Goal: Navigation & Orientation: Go to known website

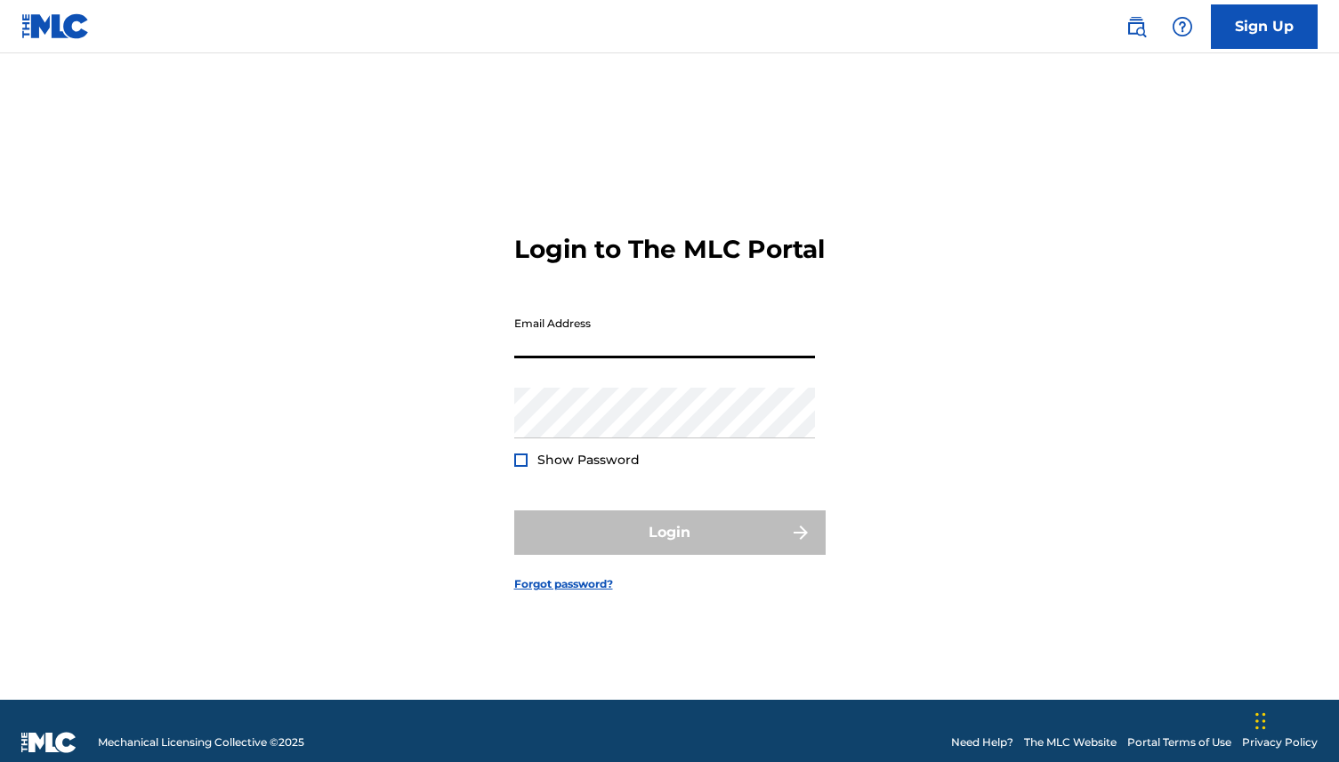
click at [637, 358] on input "Email Address" at bounding box center [664, 333] width 301 height 51
type input "[EMAIL_ADDRESS][DOMAIN_NAME]"
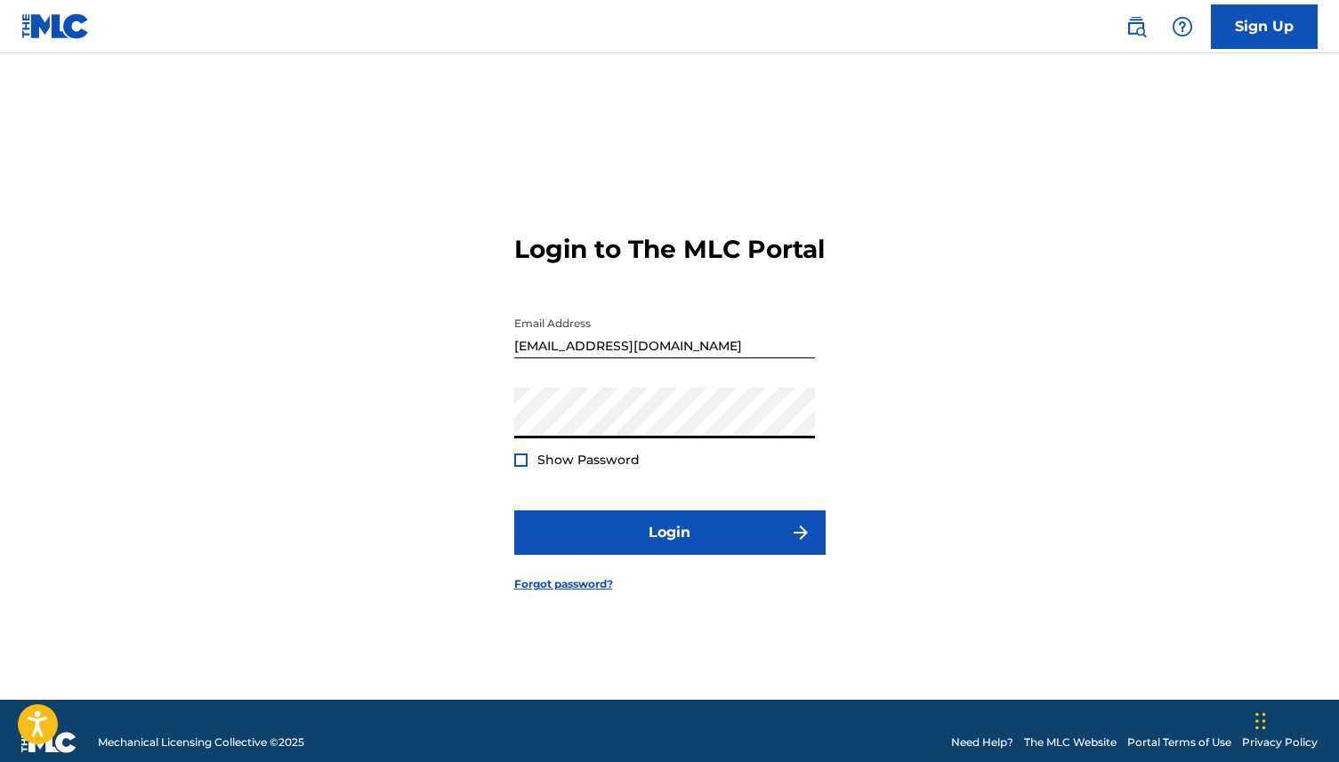
click at [780, 523] on form "Login to The MLC Portal Email Address [EMAIL_ADDRESS][DOMAIN_NAME] Password Sho…" at bounding box center [669, 399] width 311 height 602
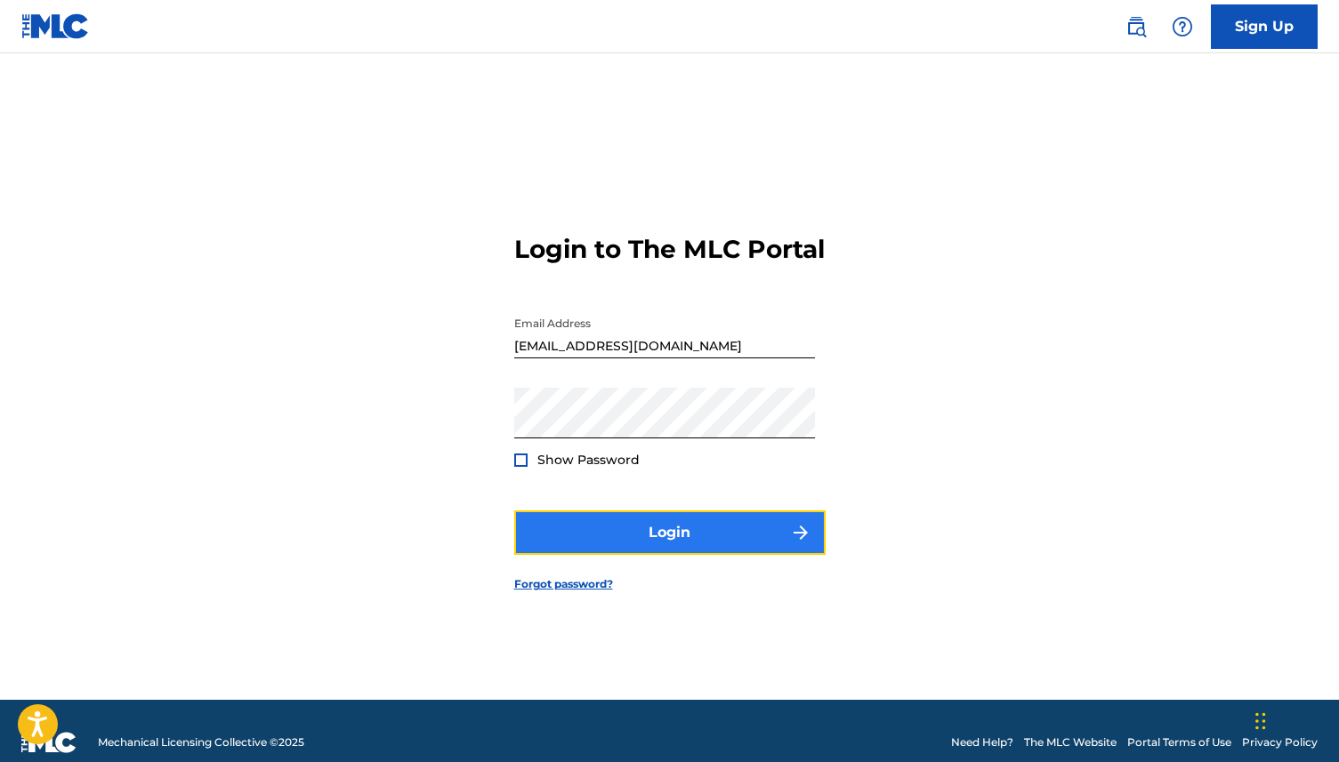
click at [780, 536] on button "Login" at bounding box center [669, 533] width 311 height 44
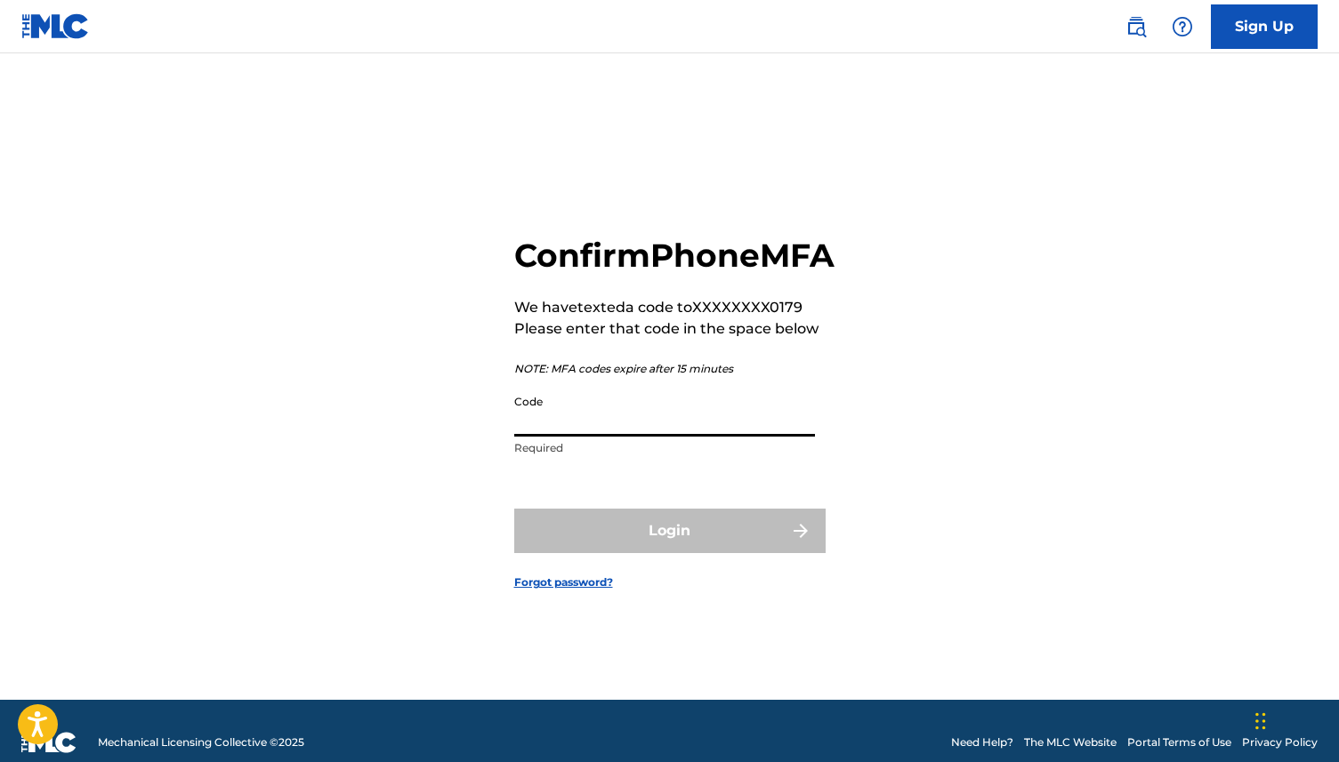
click at [698, 437] on input "Code" at bounding box center [664, 411] width 301 height 51
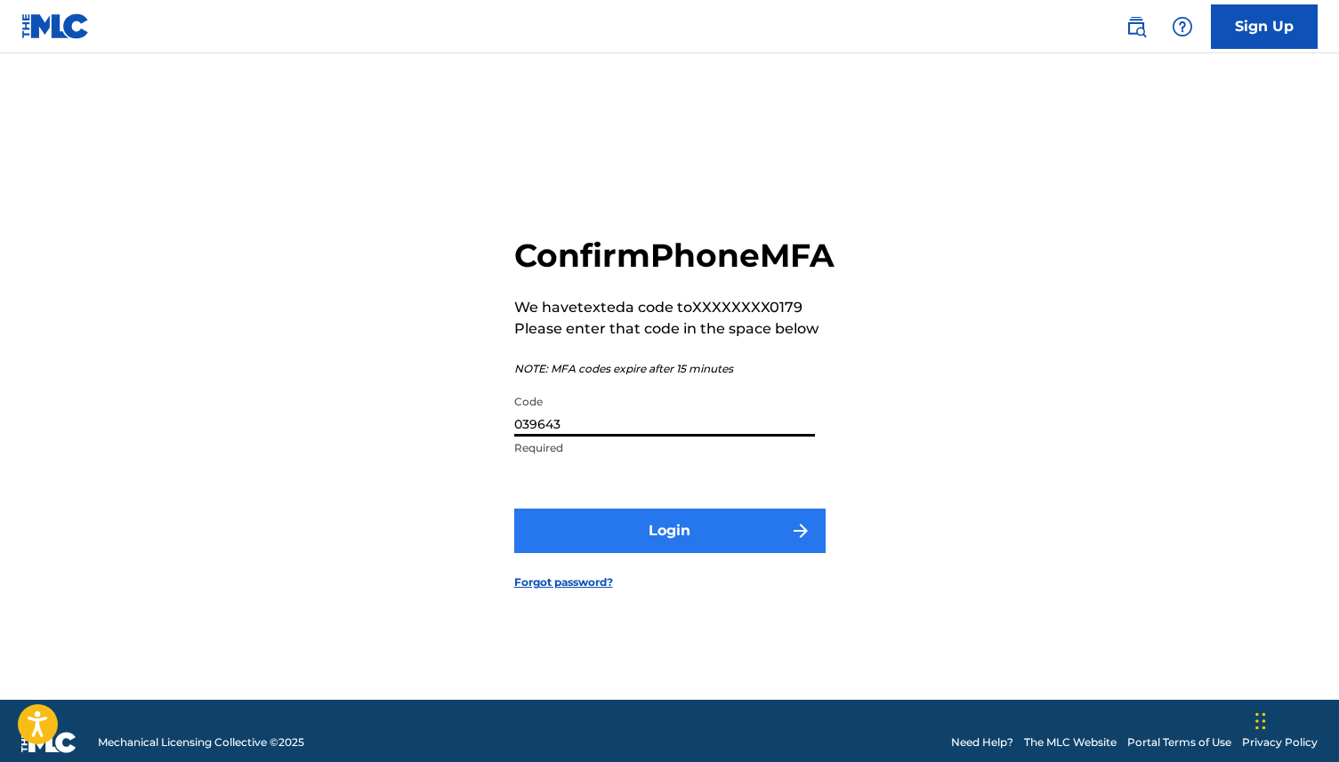
type input "039643"
click at [759, 538] on button "Login" at bounding box center [669, 531] width 311 height 44
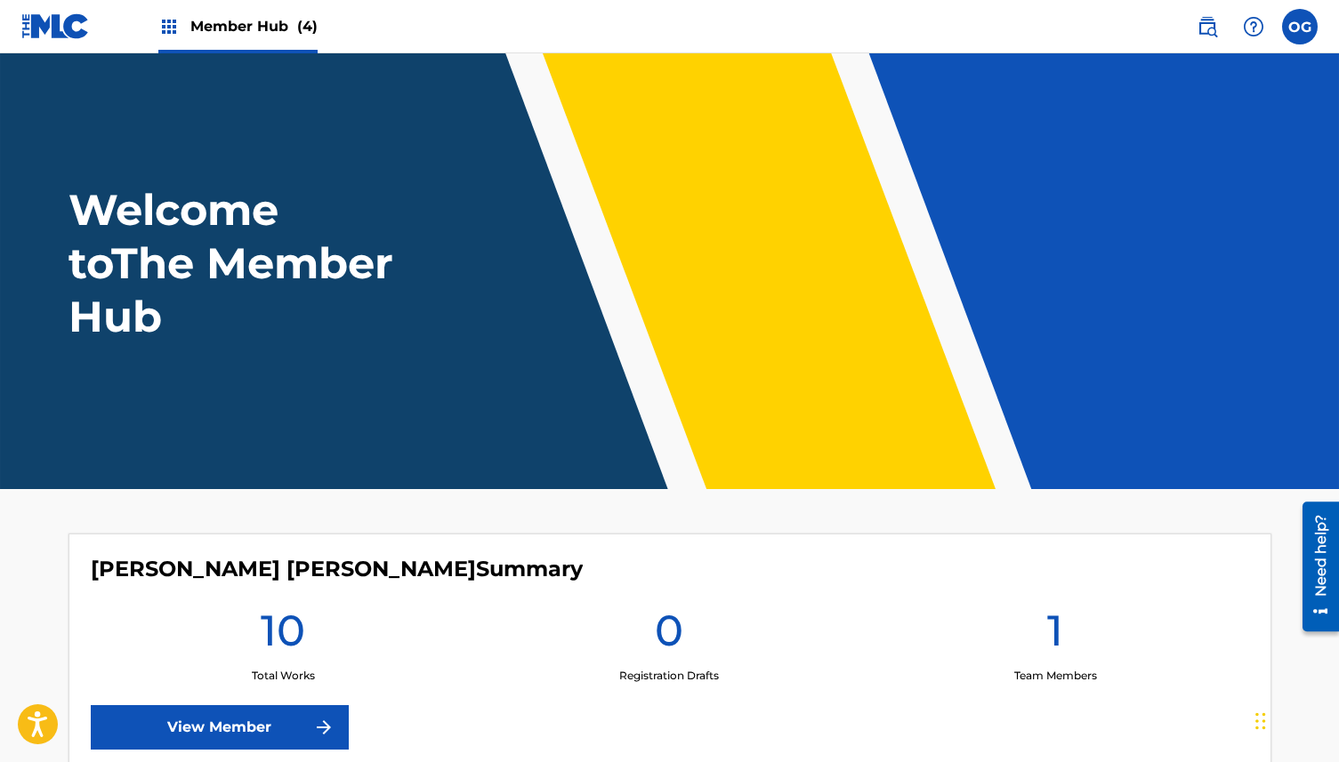
click at [54, 25] on img at bounding box center [55, 26] width 68 height 26
